Goal: Task Accomplishment & Management: Manage account settings

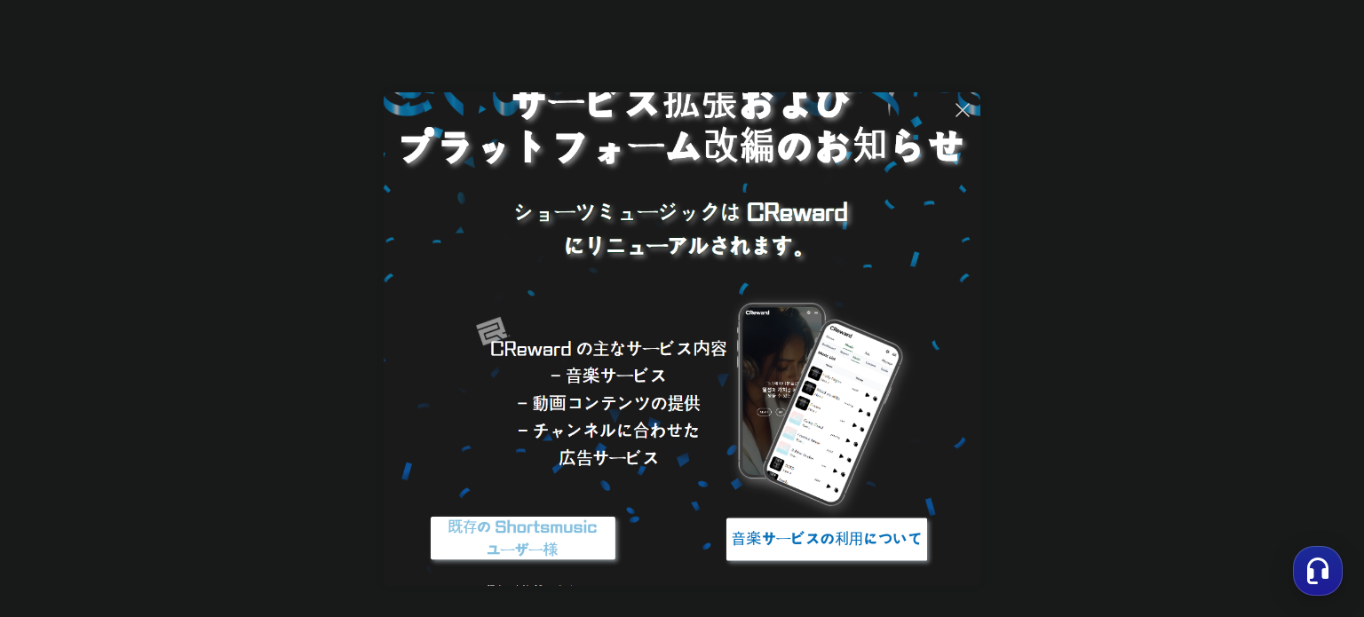
scroll to position [102, 0]
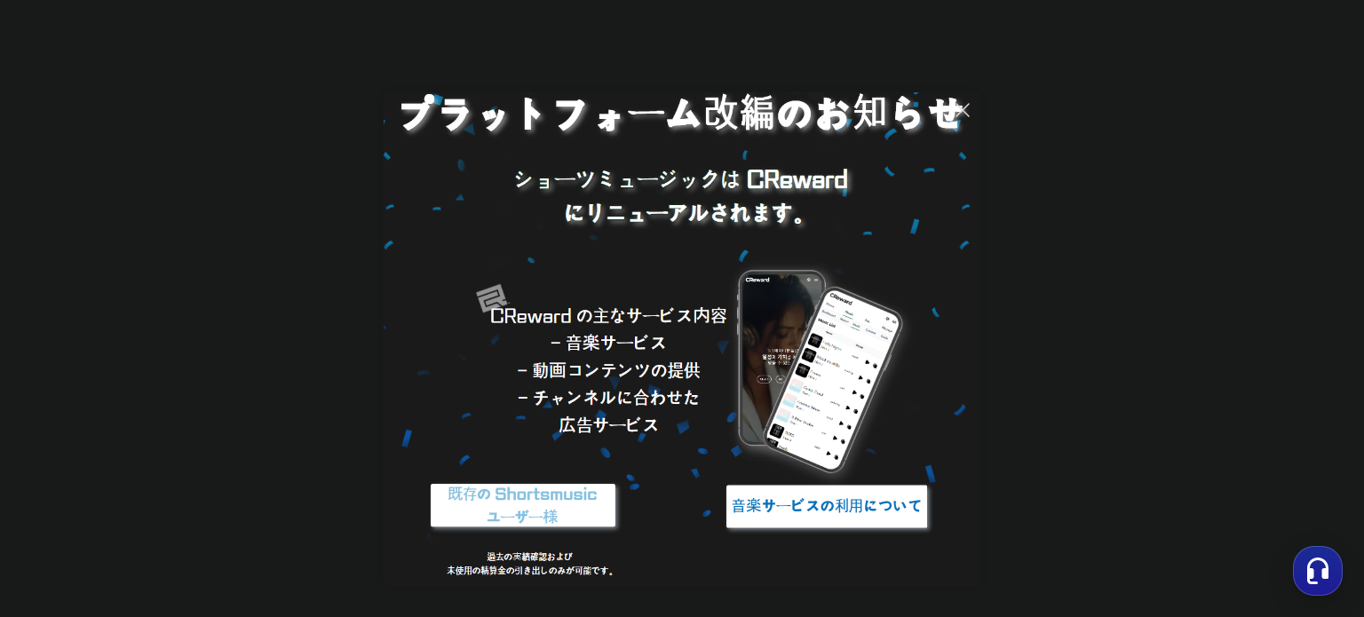
click at [570, 505] on img at bounding box center [523, 506] width 222 height 67
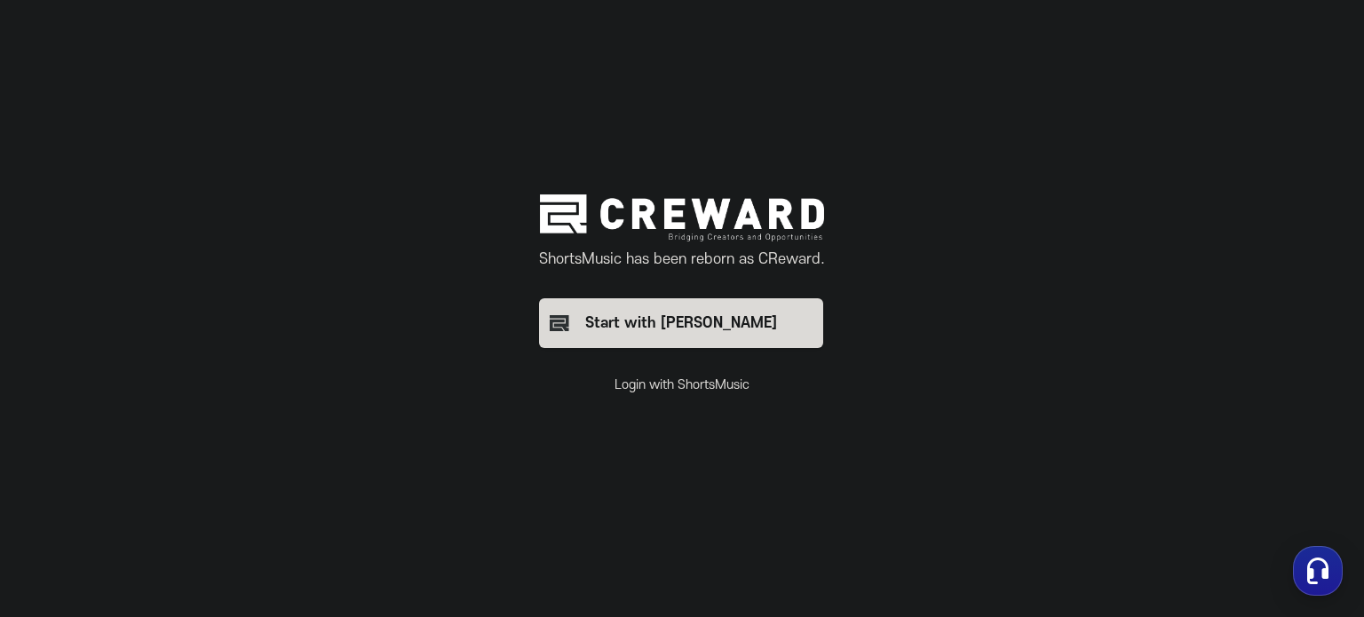
click at [735, 385] on button "Login with ShortsMusic" at bounding box center [682, 386] width 135 height 18
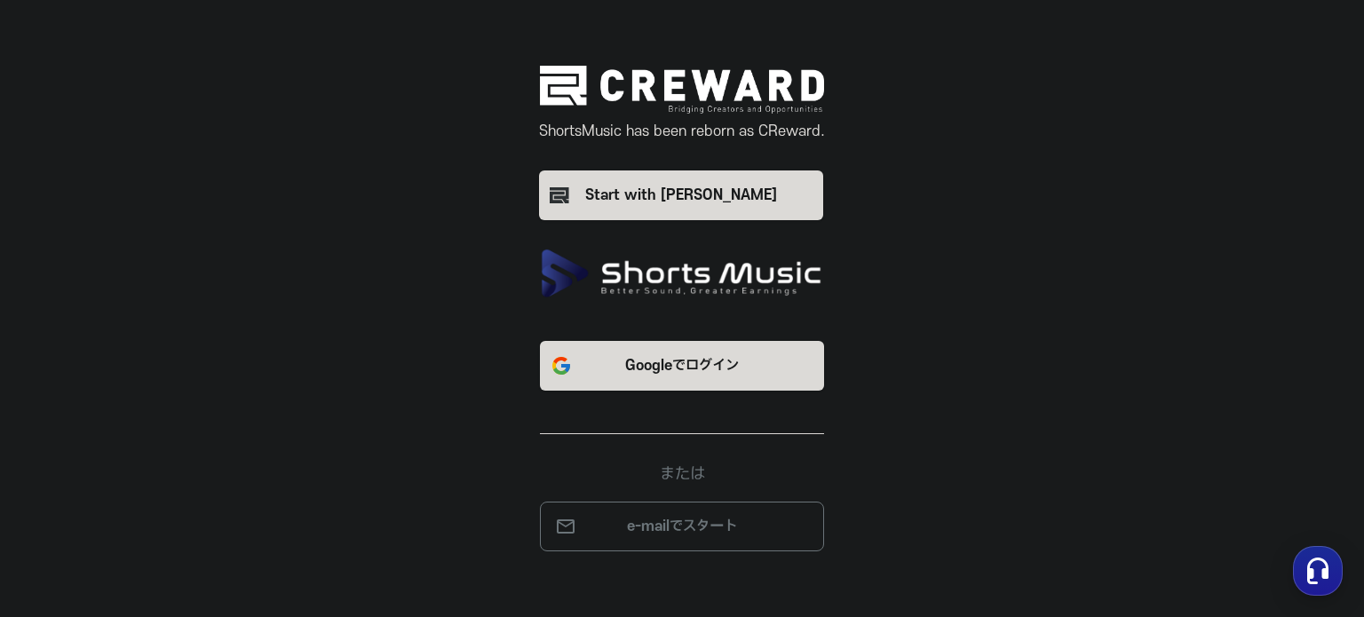
click at [725, 392] on div "Googleでログイン または e-mailでスタート" at bounding box center [682, 432] width 533 height 239
click at [725, 376] on p "Googleでログイン" at bounding box center [682, 365] width 114 height 21
